Goal: Information Seeking & Learning: Learn about a topic

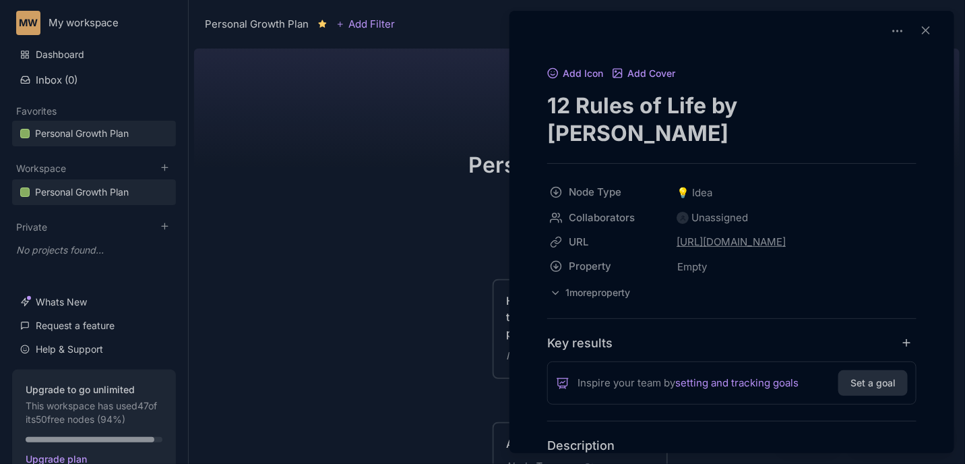
click at [429, 241] on div at bounding box center [482, 232] width 965 height 464
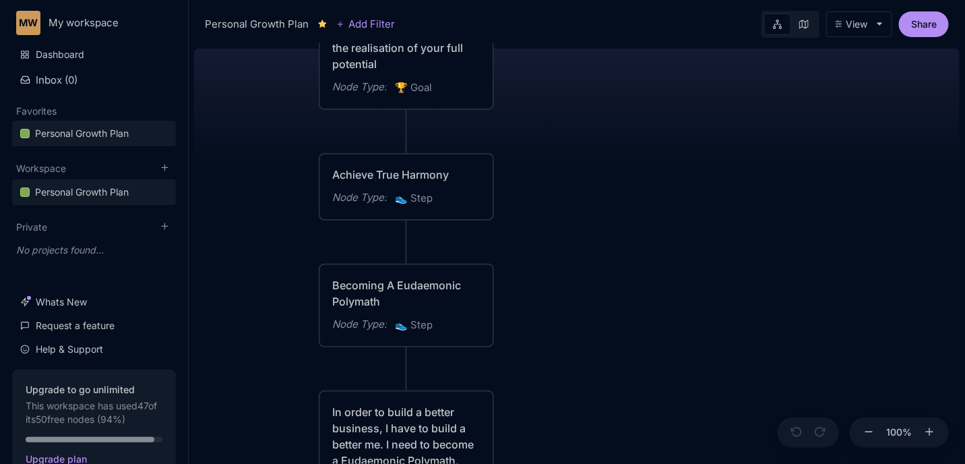
drag, startPoint x: 451, startPoint y: 268, endPoint x: 167, endPoint y: -59, distance: 432.3
click at [167, 0] on html "MW My workspace Dashboard Inbox ( 0 ) Favorites Personal Growth Plan To pick up…" at bounding box center [482, 232] width 965 height 464
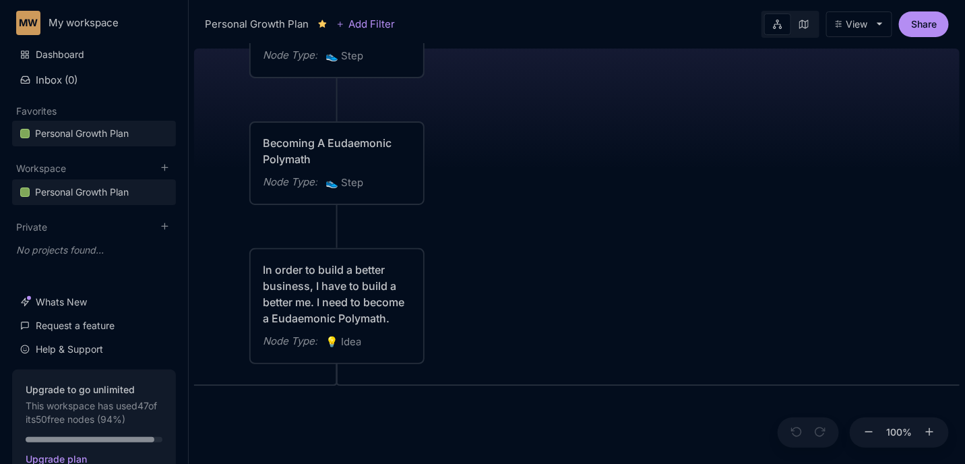
drag, startPoint x: 479, startPoint y: 261, endPoint x: 511, endPoint y: -59, distance: 321.1
click at [511, 0] on html "MW My workspace Dashboard Inbox ( 0 ) Favorites Personal Growth Plan To pick up…" at bounding box center [482, 232] width 965 height 464
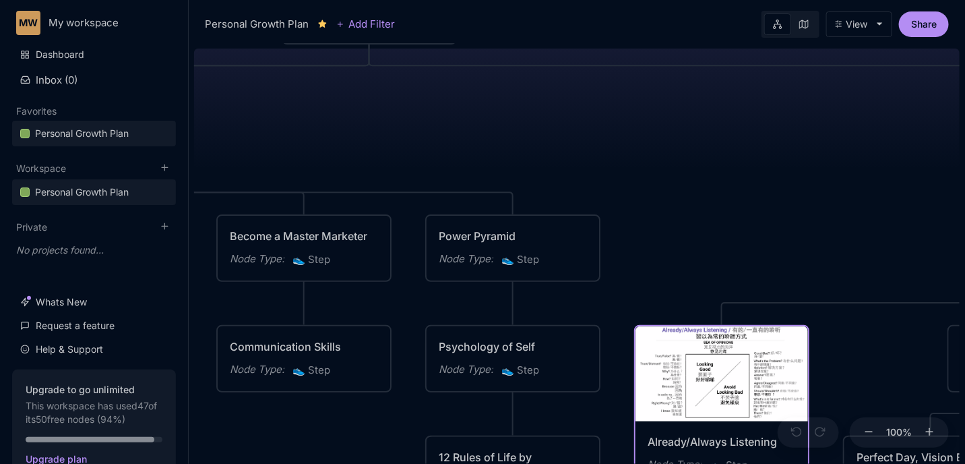
drag, startPoint x: 742, startPoint y: 275, endPoint x: 684, endPoint y: 37, distance: 244.8
click at [684, 37] on div "Personal Growth Plan Add Filter View Share 😆 Personal Growth Plan Happiness = O…" at bounding box center [577, 232] width 776 height 464
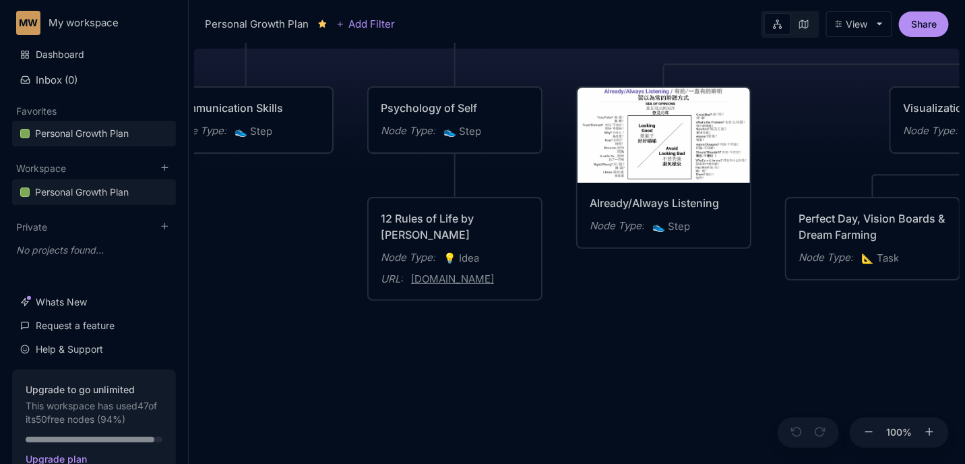
click at [600, 323] on div "😆 Personal Growth Plan Happiness = Optimising for the realisation of your full …" at bounding box center [577, 253] width 766 height 421
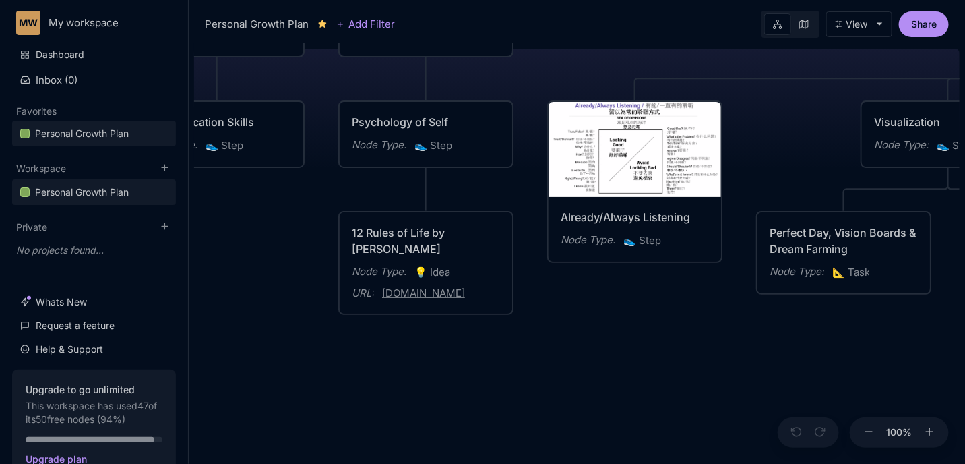
drag, startPoint x: 660, startPoint y: 337, endPoint x: 567, endPoint y: 360, distance: 95.1
click at [567, 360] on div "😆 Personal Growth Plan Happiness = Optimising for the realisation of your full …" at bounding box center [577, 253] width 766 height 421
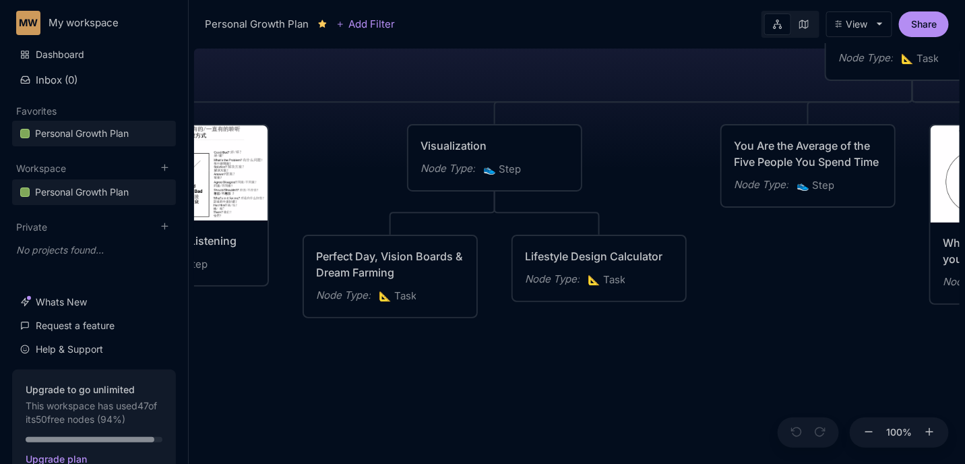
drag, startPoint x: 706, startPoint y: 360, endPoint x: 315, endPoint y: 369, distance: 390.3
click at [315, 369] on div "😆 Personal Growth Plan Happiness = Optimising for the realisation of your full …" at bounding box center [577, 253] width 766 height 421
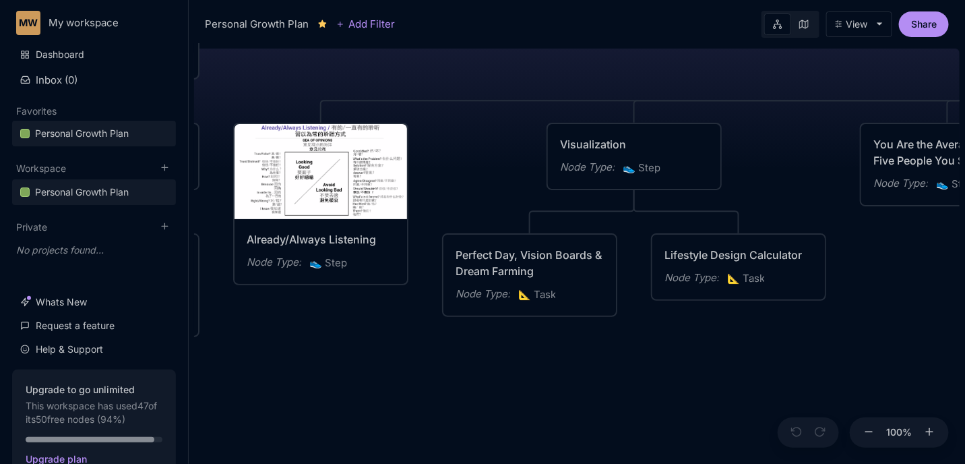
drag, startPoint x: 578, startPoint y: 385, endPoint x: 698, endPoint y: 399, distance: 121.4
click at [791, 374] on div "😆 Personal Growth Plan Happiness = Optimising for the realisation of your full …" at bounding box center [577, 253] width 766 height 421
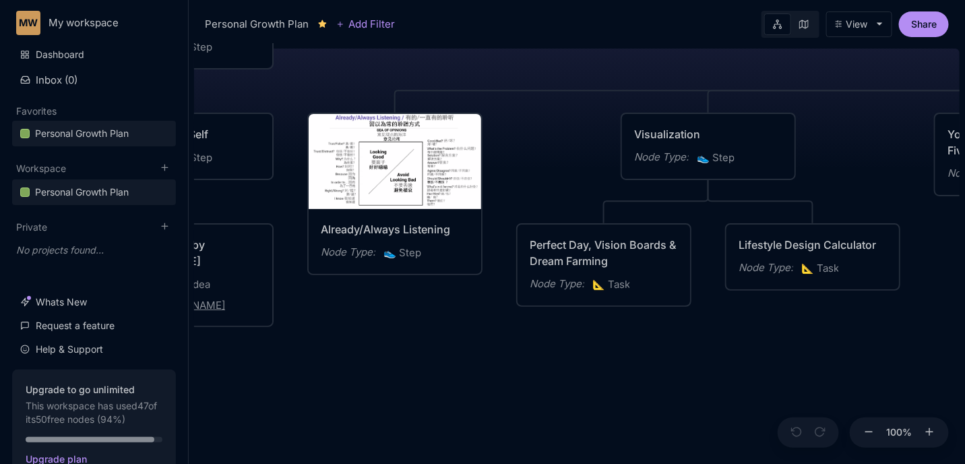
drag, startPoint x: 543, startPoint y: 380, endPoint x: 817, endPoint y: 359, distance: 275.1
click at [817, 359] on div "😆 Personal Growth Plan Happiness = Optimising for the realisation of your full …" at bounding box center [577, 253] width 766 height 421
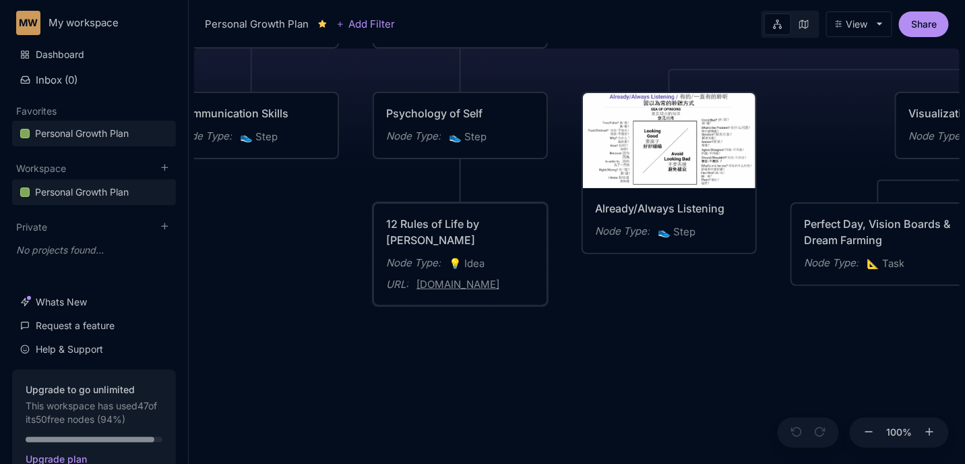
click at [496, 228] on div "12 Rules of Life by [PERSON_NAME]" at bounding box center [460, 232] width 148 height 32
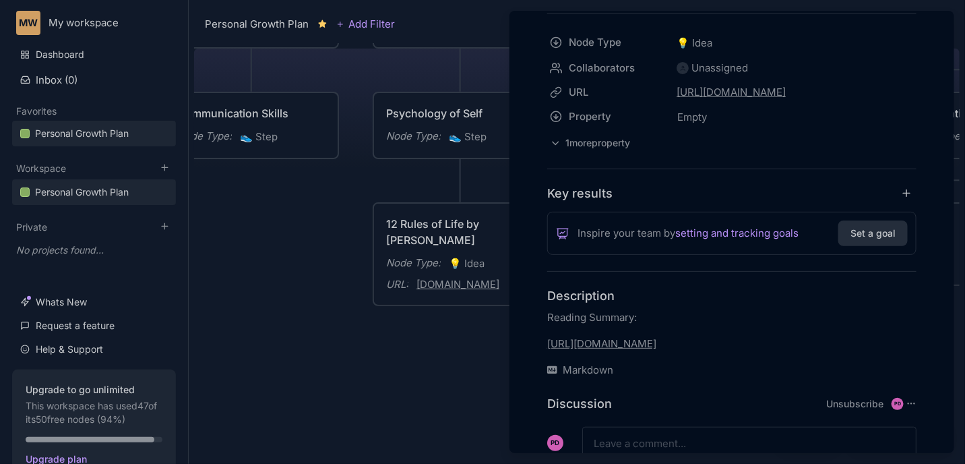
scroll to position [152, 0]
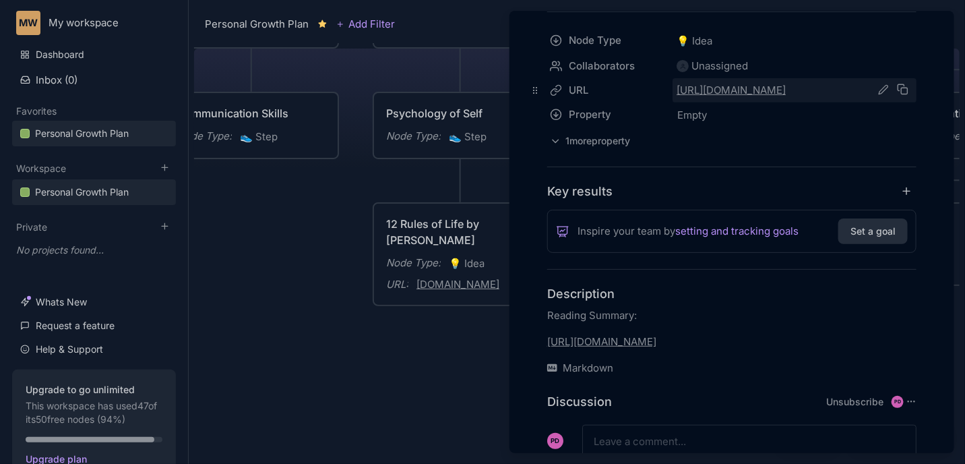
click at [757, 92] on link "[URL][DOMAIN_NAME]" at bounding box center [774, 90] width 195 height 16
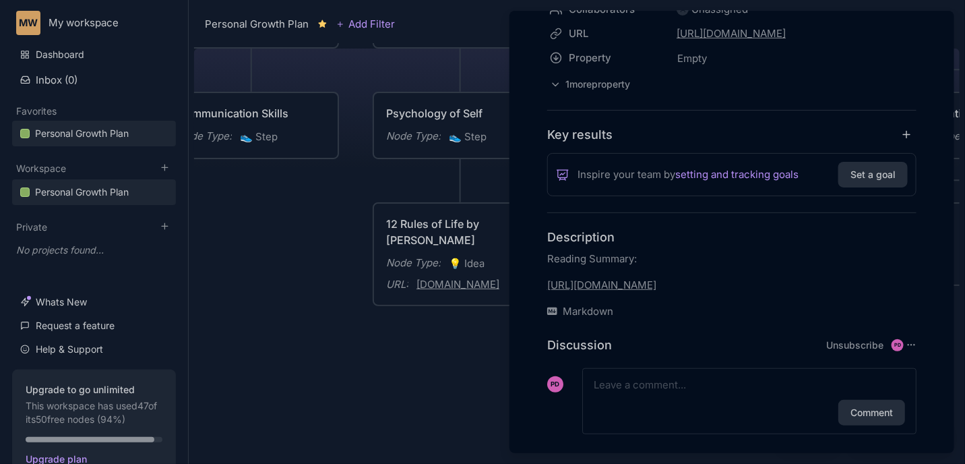
scroll to position [226, 0]
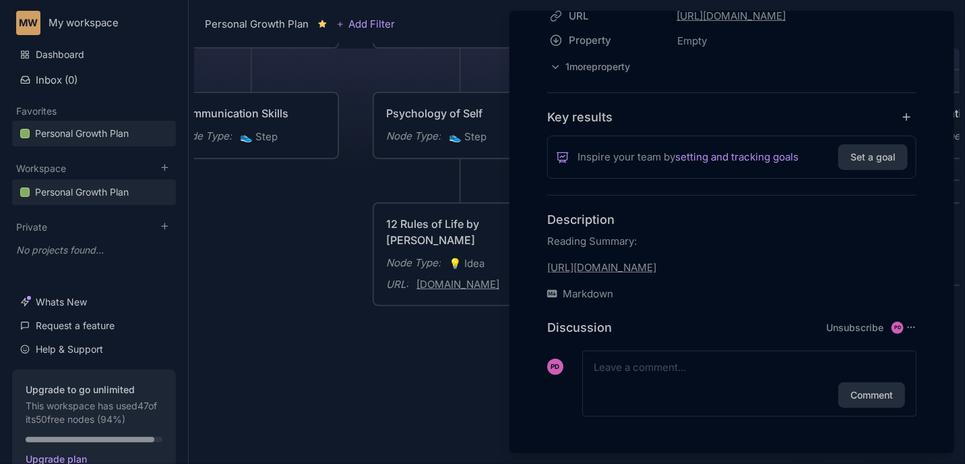
click at [629, 267] on link "[URL][DOMAIN_NAME]" at bounding box center [601, 267] width 109 height 13
click at [668, 235] on input "[URL][DOMAIN_NAME]" at bounding box center [671, 240] width 170 height 16
click at [768, 236] on icon "button" at bounding box center [768, 240] width 11 height 11
